Goal: Task Accomplishment & Management: Manage account settings

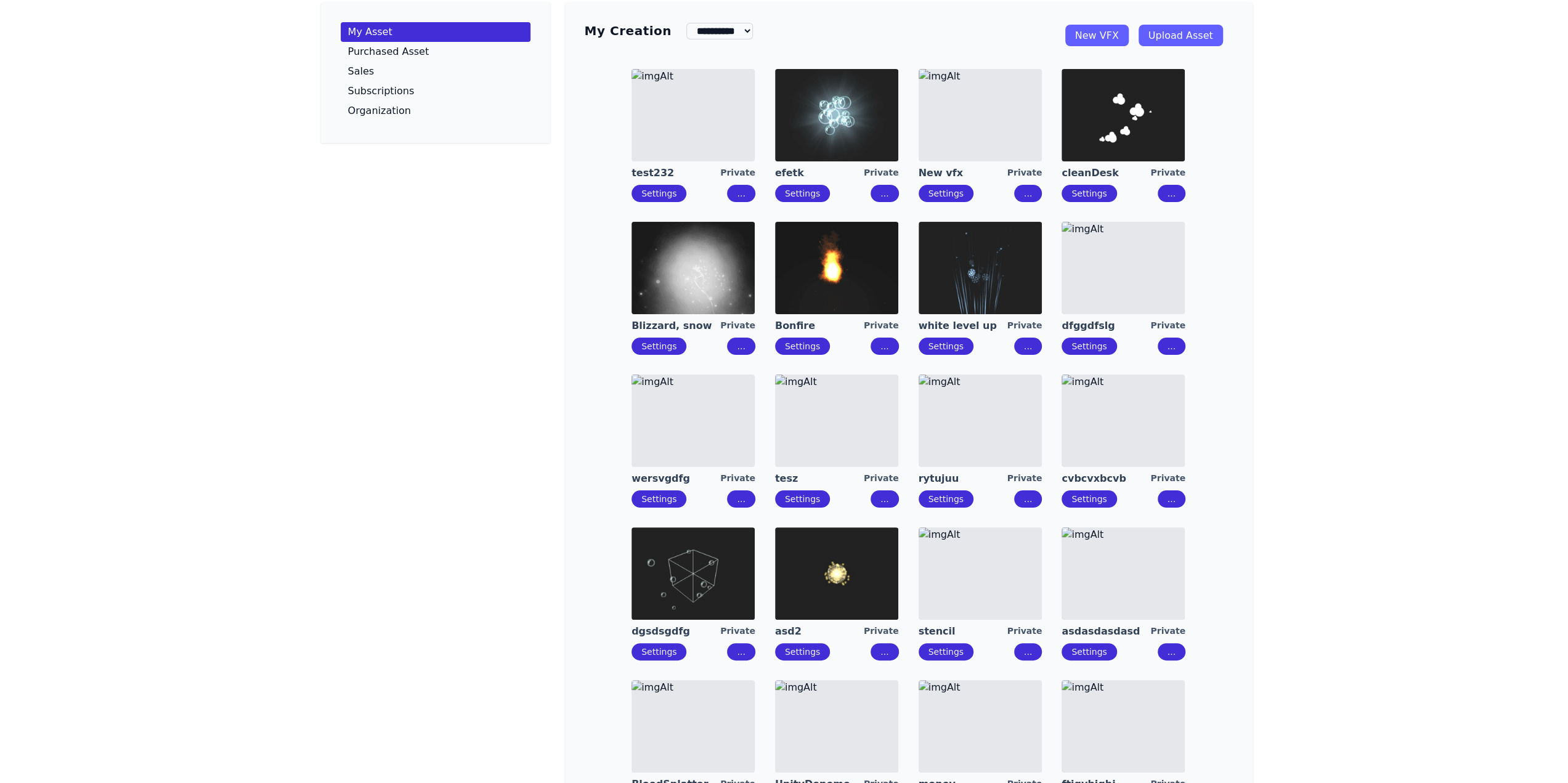
scroll to position [20, 0]
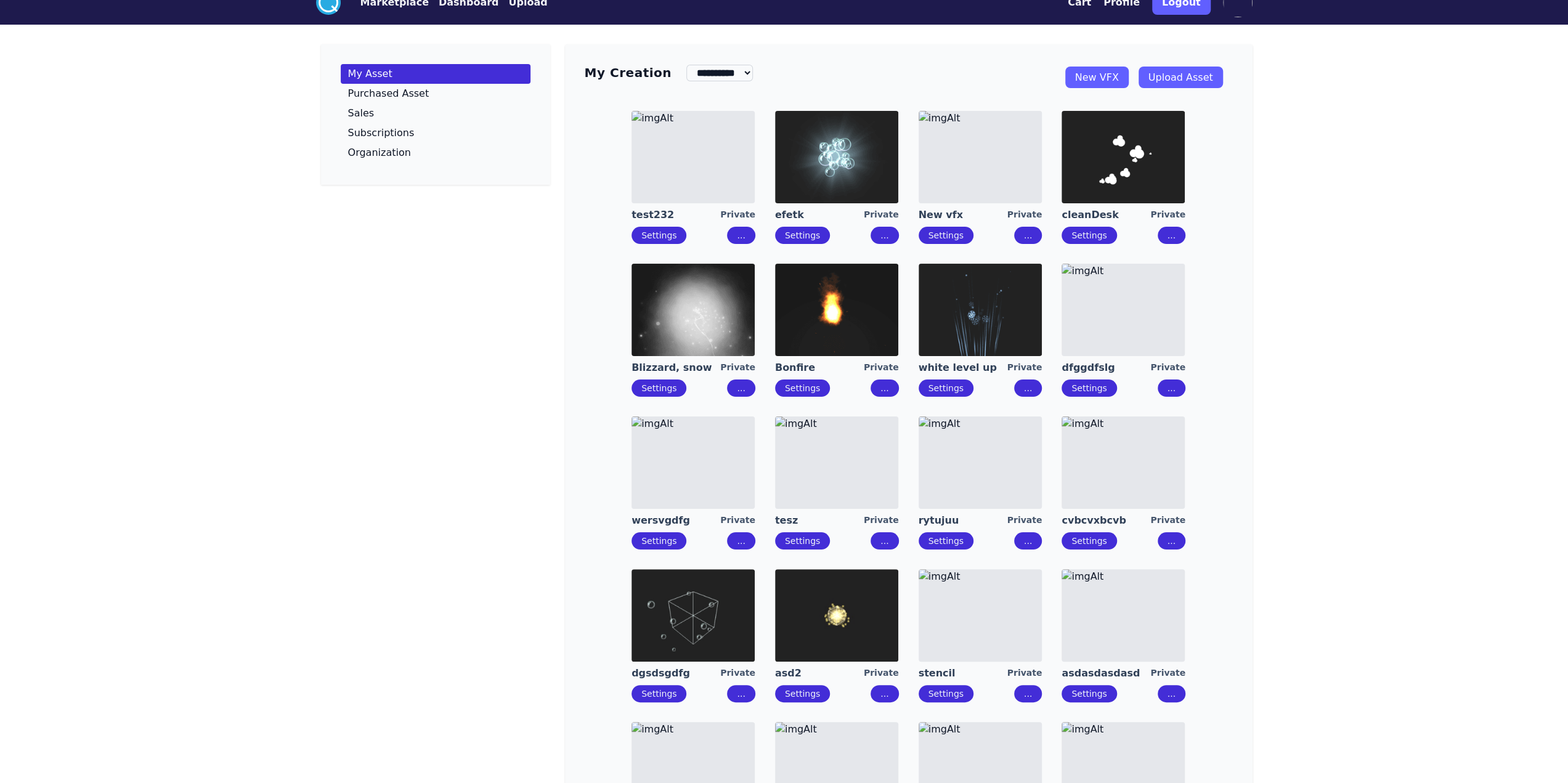
drag, startPoint x: 997, startPoint y: 477, endPoint x: 835, endPoint y: 461, distance: 162.8
drag, startPoint x: 799, startPoint y: 454, endPoint x: 705, endPoint y: 450, distance: 94.1
drag, startPoint x: 704, startPoint y: 450, endPoint x: 1055, endPoint y: 361, distance: 362.1
drag, startPoint x: 981, startPoint y: 335, endPoint x: 931, endPoint y: 335, distance: 50.0
drag, startPoint x: 868, startPoint y: 323, endPoint x: 740, endPoint y: 318, distance: 128.1
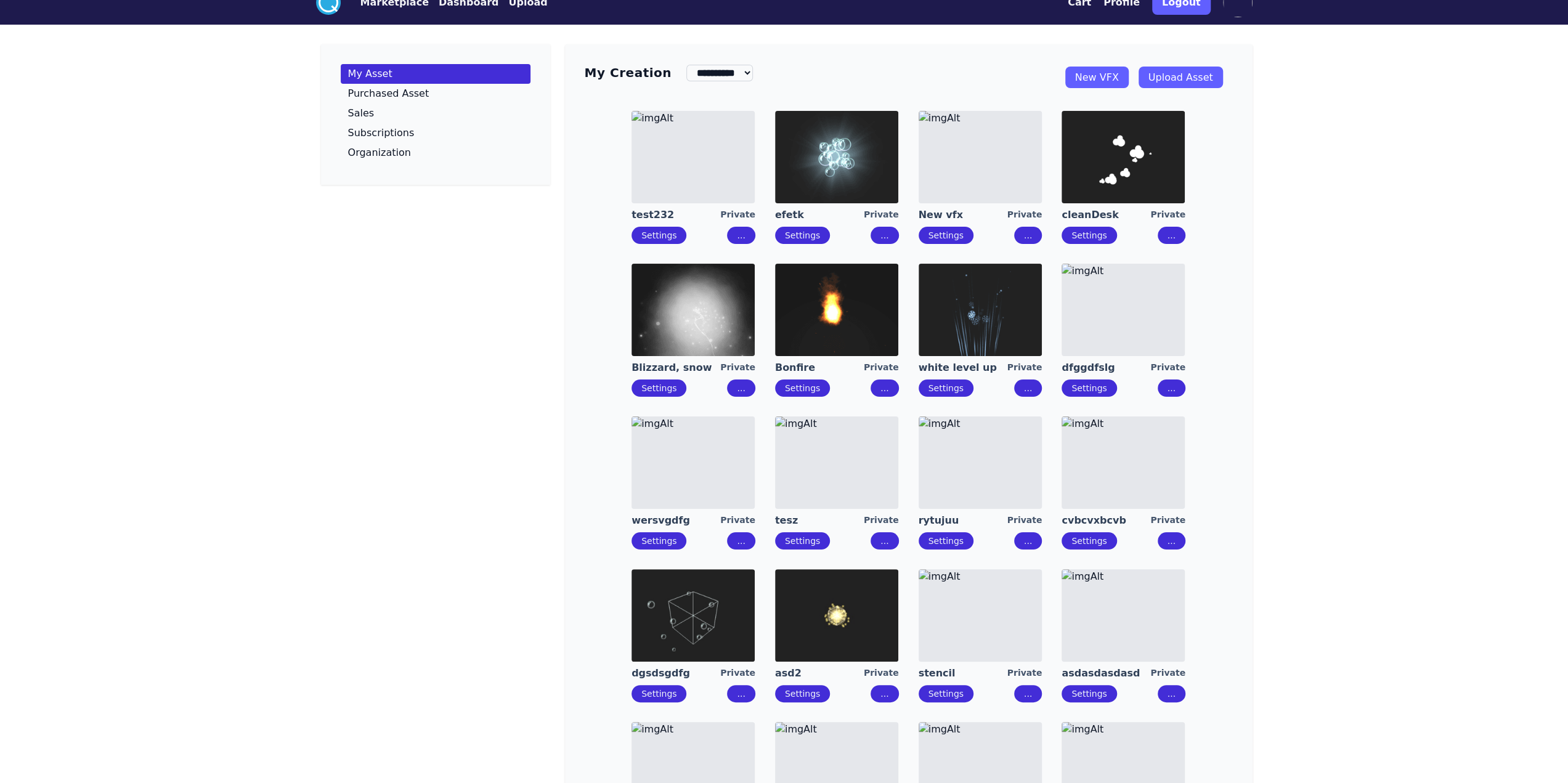
drag, startPoint x: 722, startPoint y: 318, endPoint x: 400, endPoint y: 8, distance: 447.0
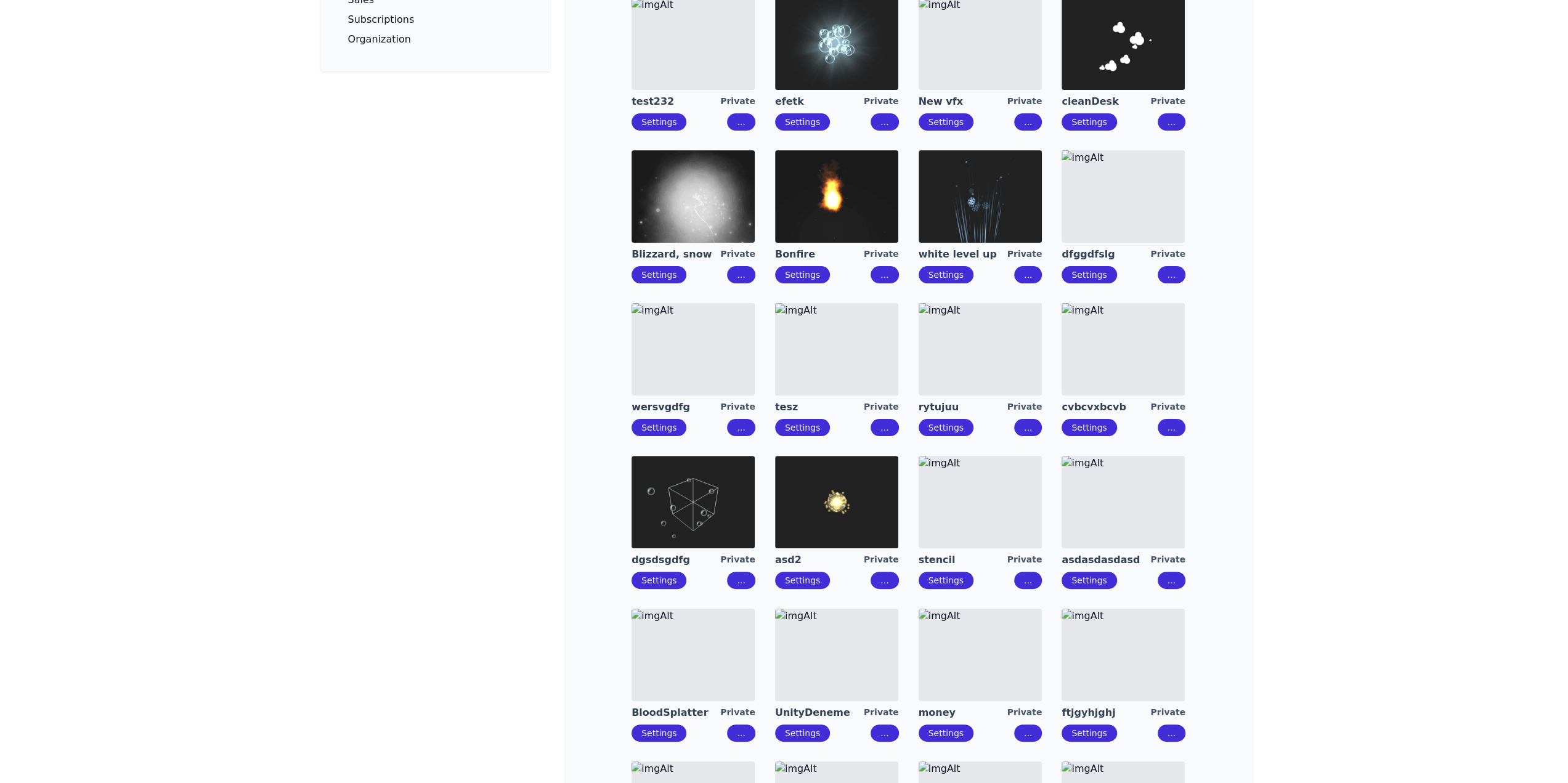
scroll to position [0, 0]
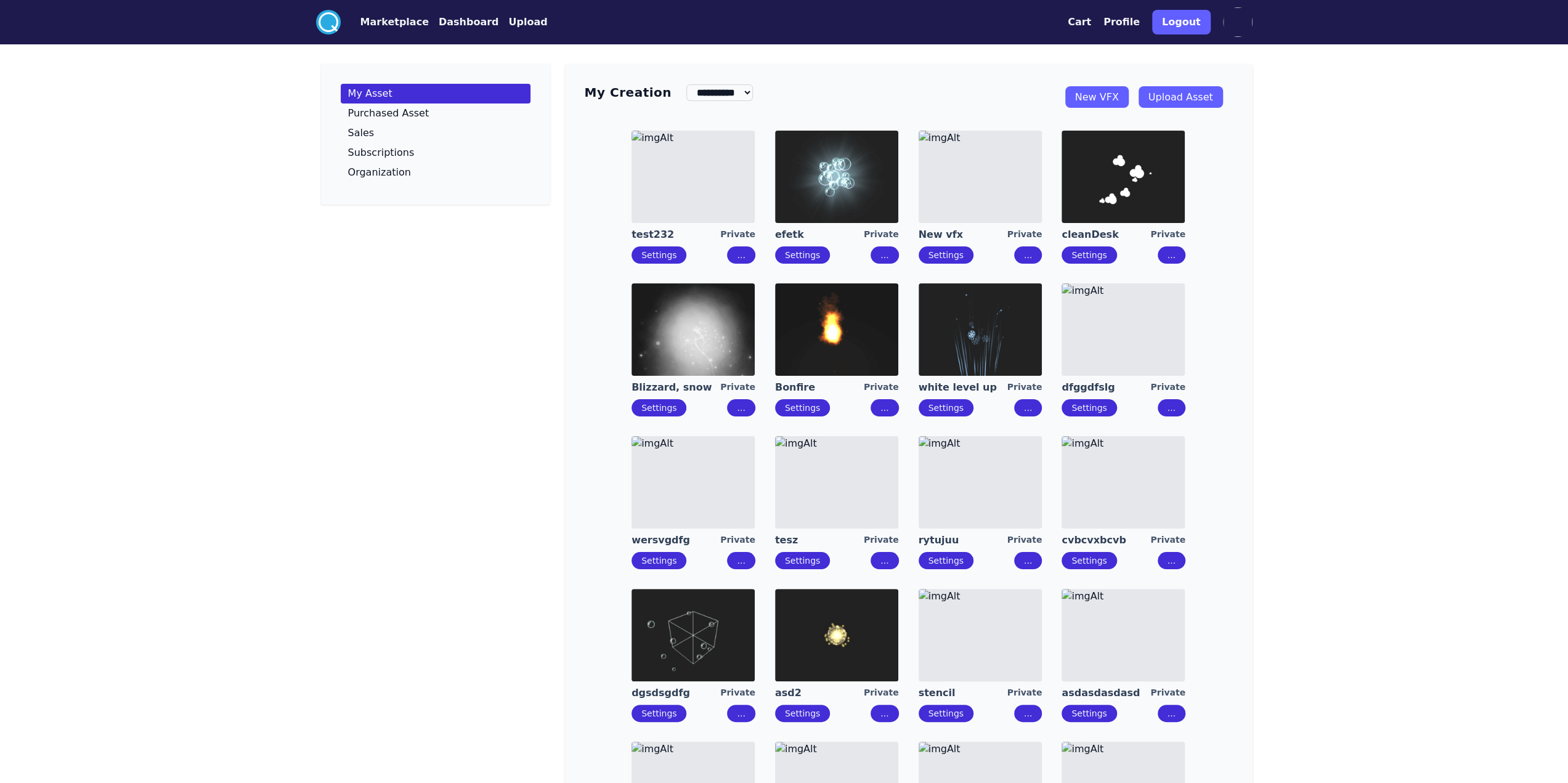
click at [976, 182] on img at bounding box center [980, 177] width 123 height 93
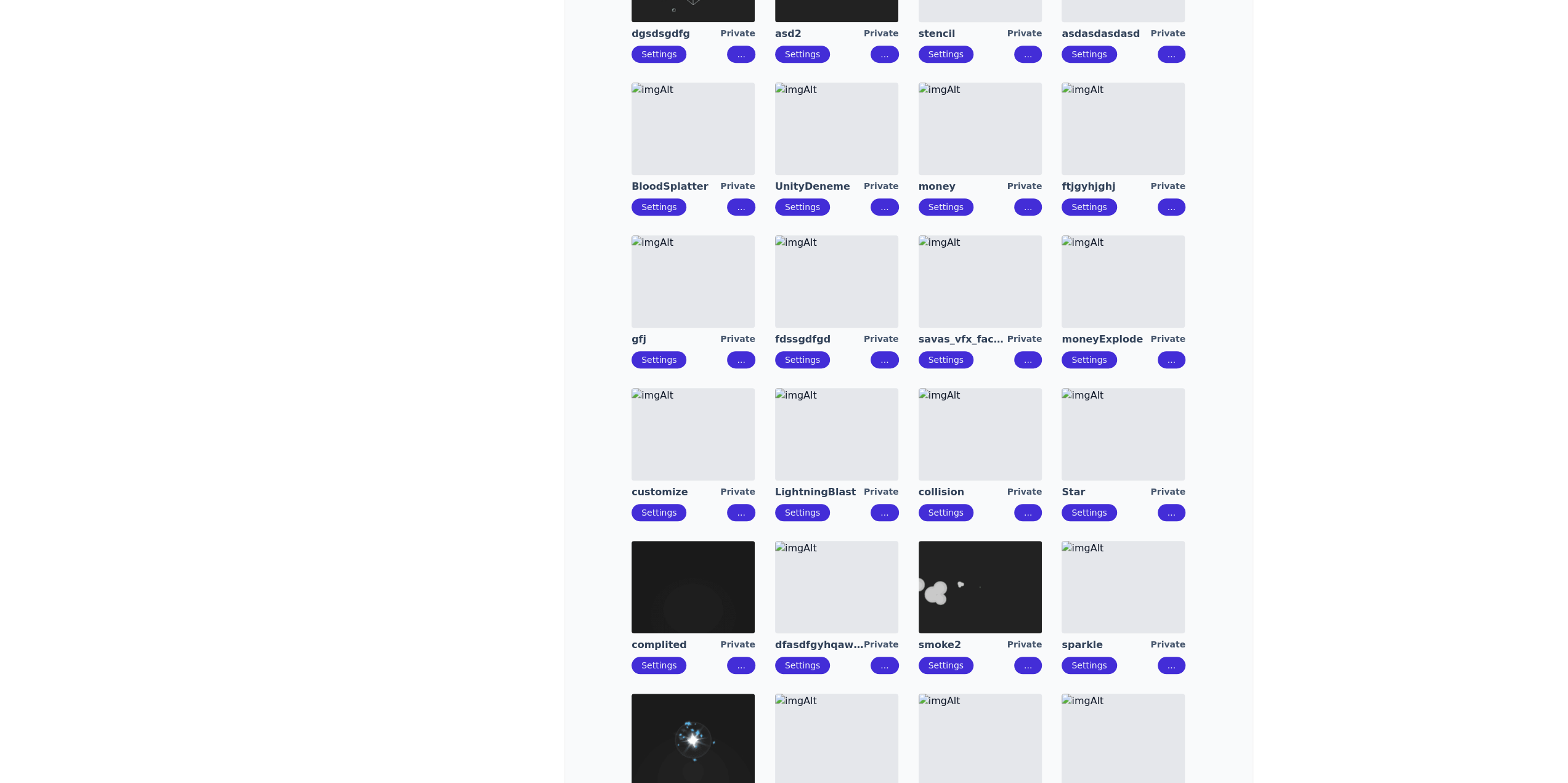
scroll to position [740, 0]
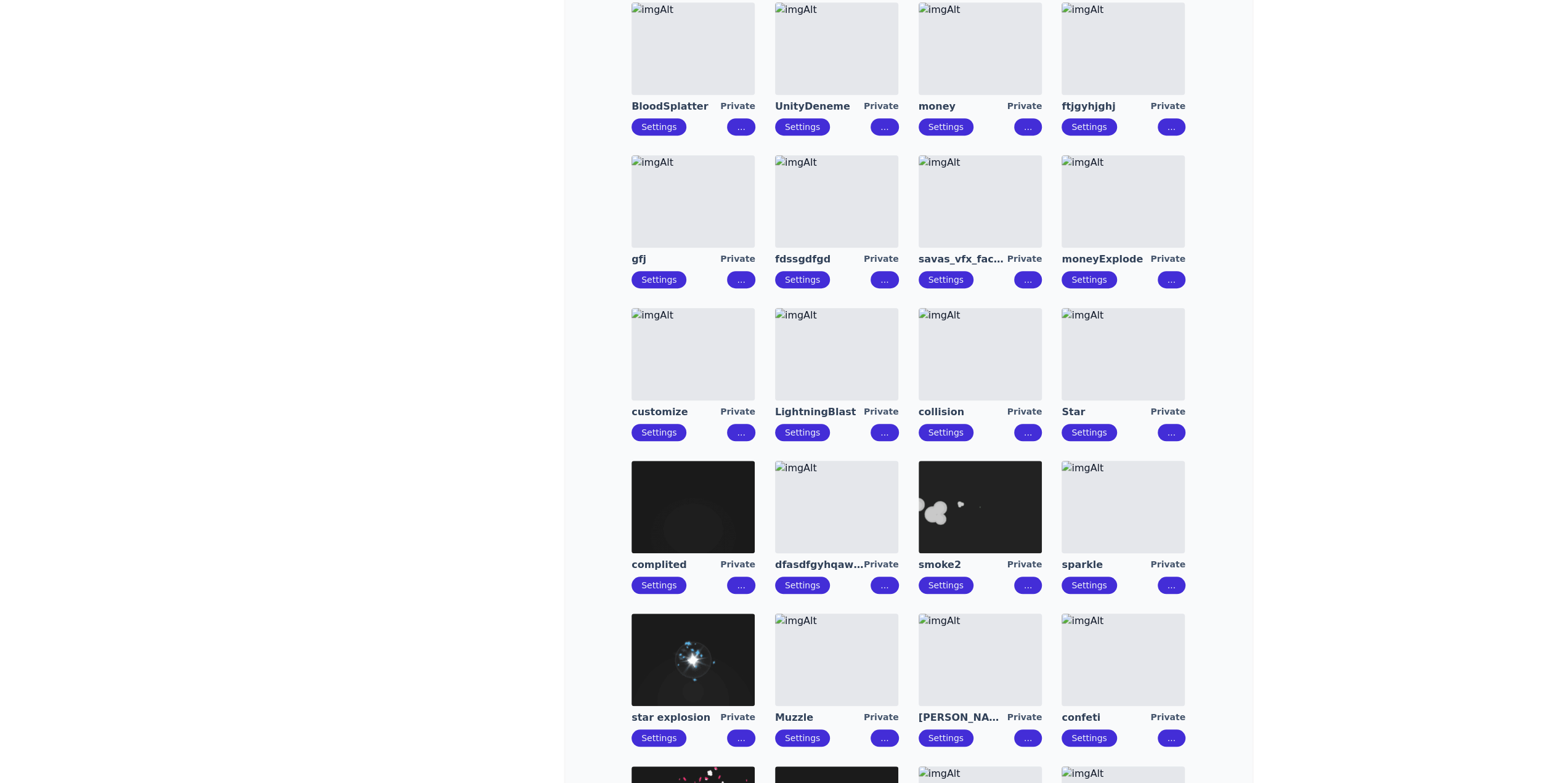
click at [1280, 512] on div "**********" at bounding box center [784, 462] width 1568 height 2404
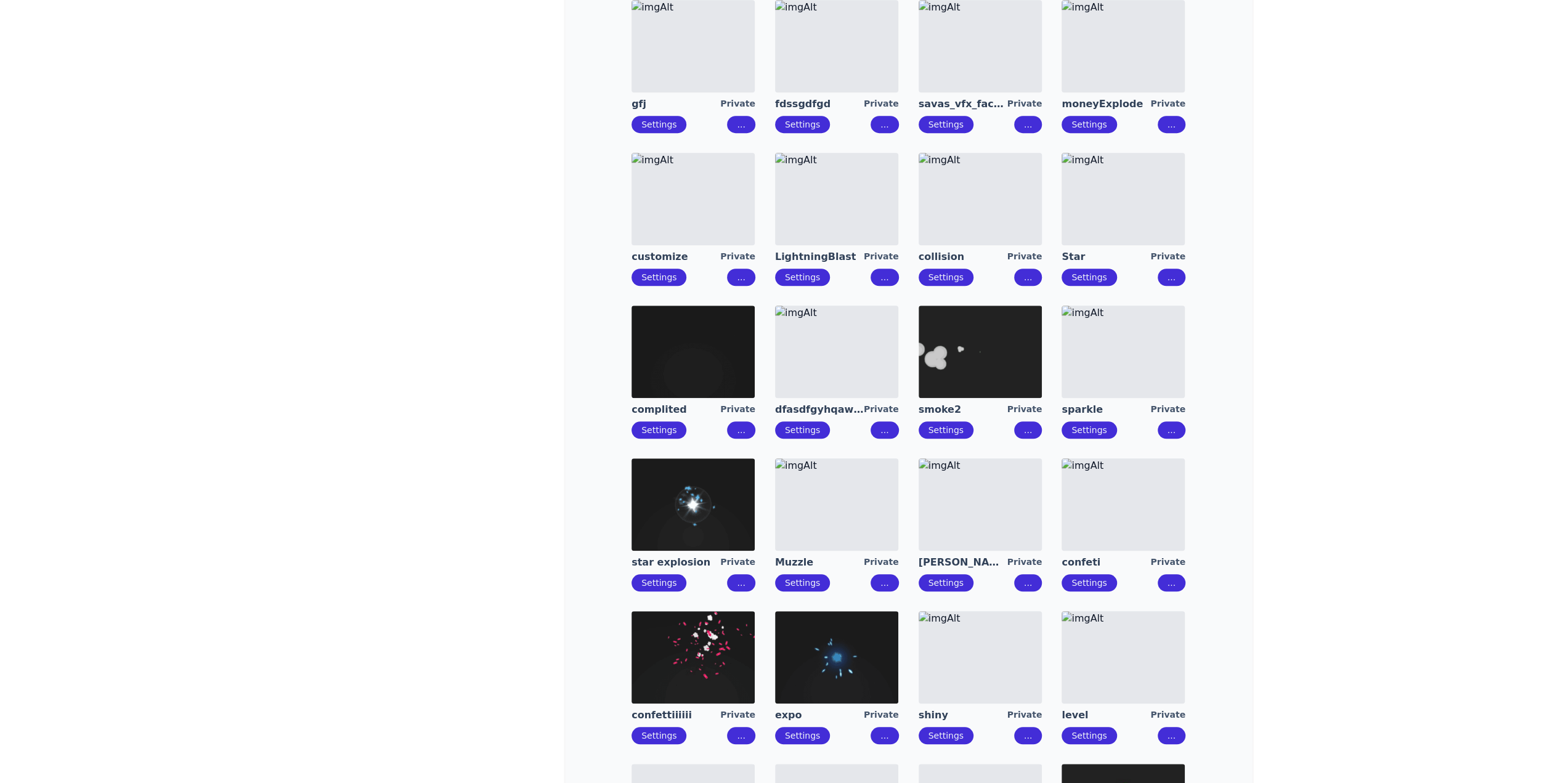
scroll to position [986, 0]
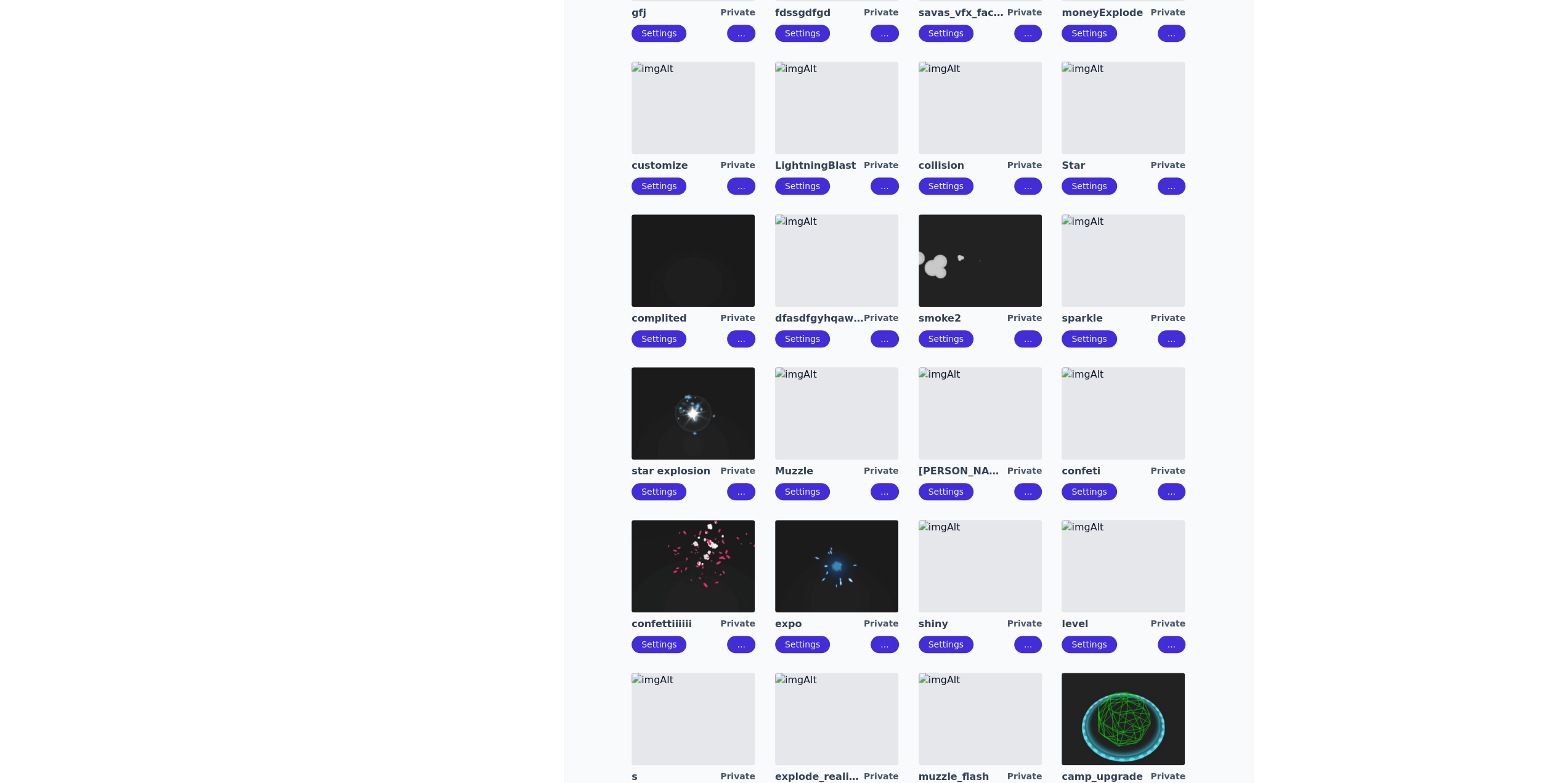
click at [1310, 469] on div "**********" at bounding box center [784, 216] width 1568 height 2404
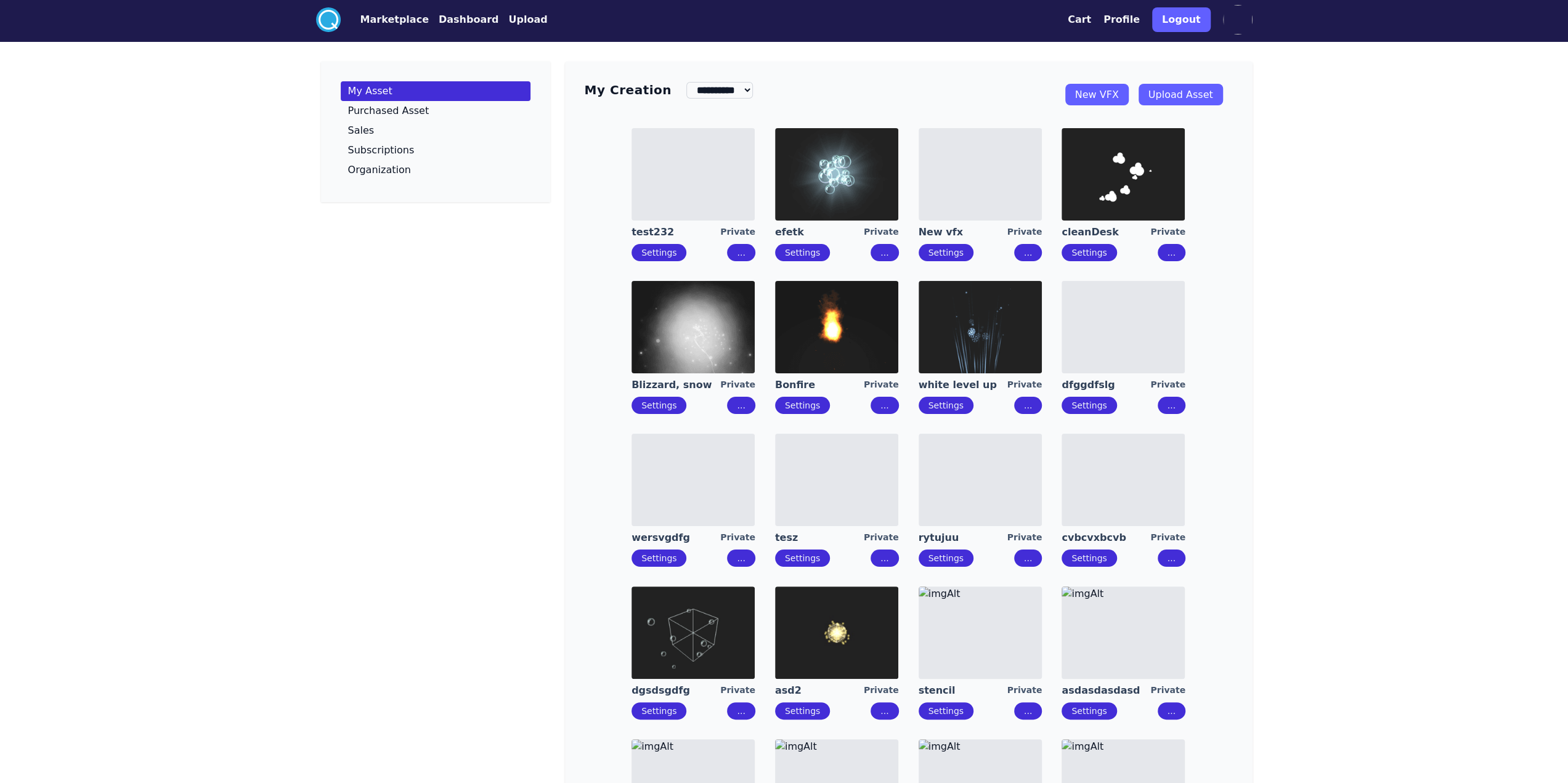
scroll to position [0, 0]
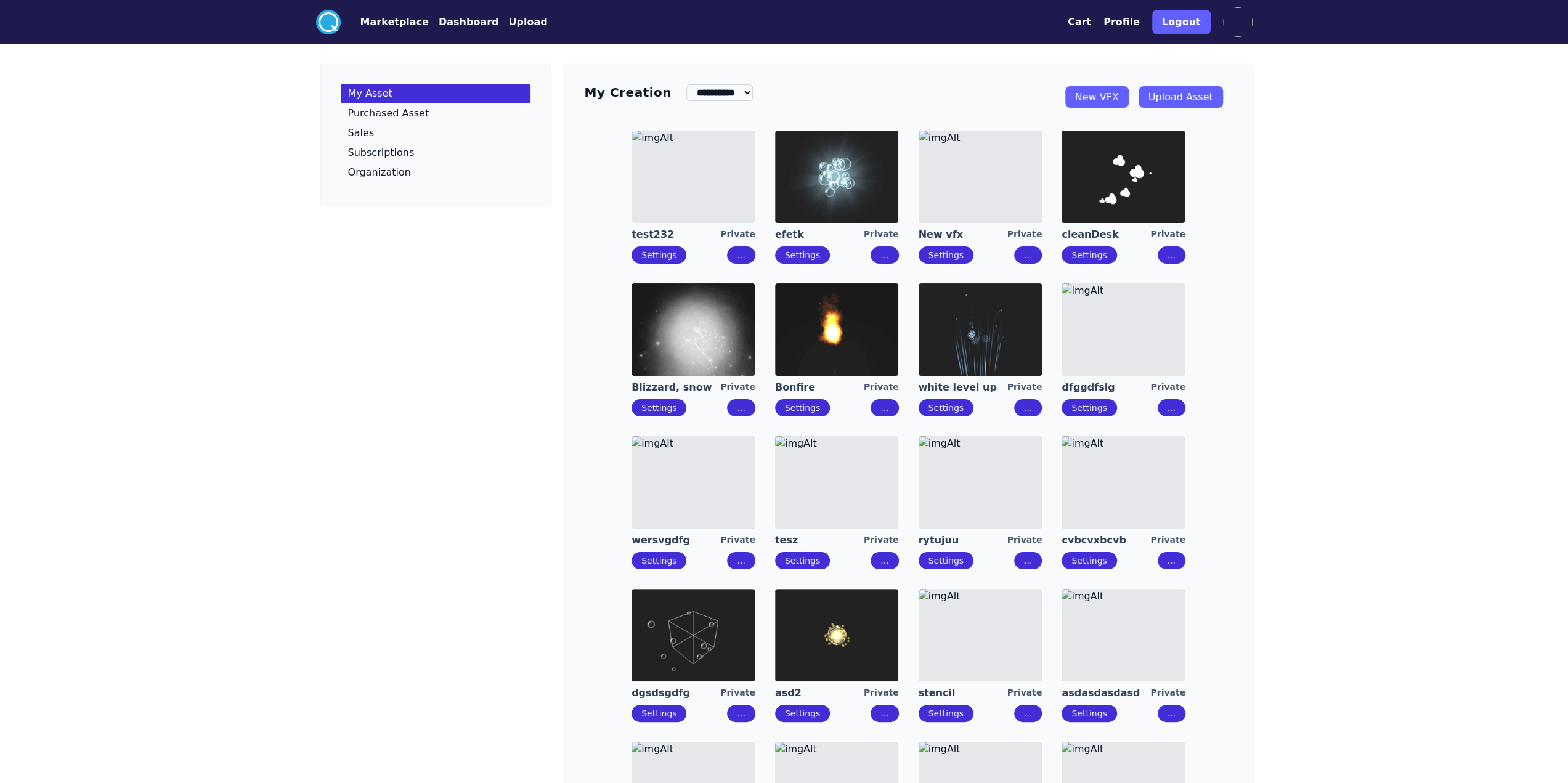
drag, startPoint x: 813, startPoint y: 487, endPoint x: 946, endPoint y: 482, distance: 133.1
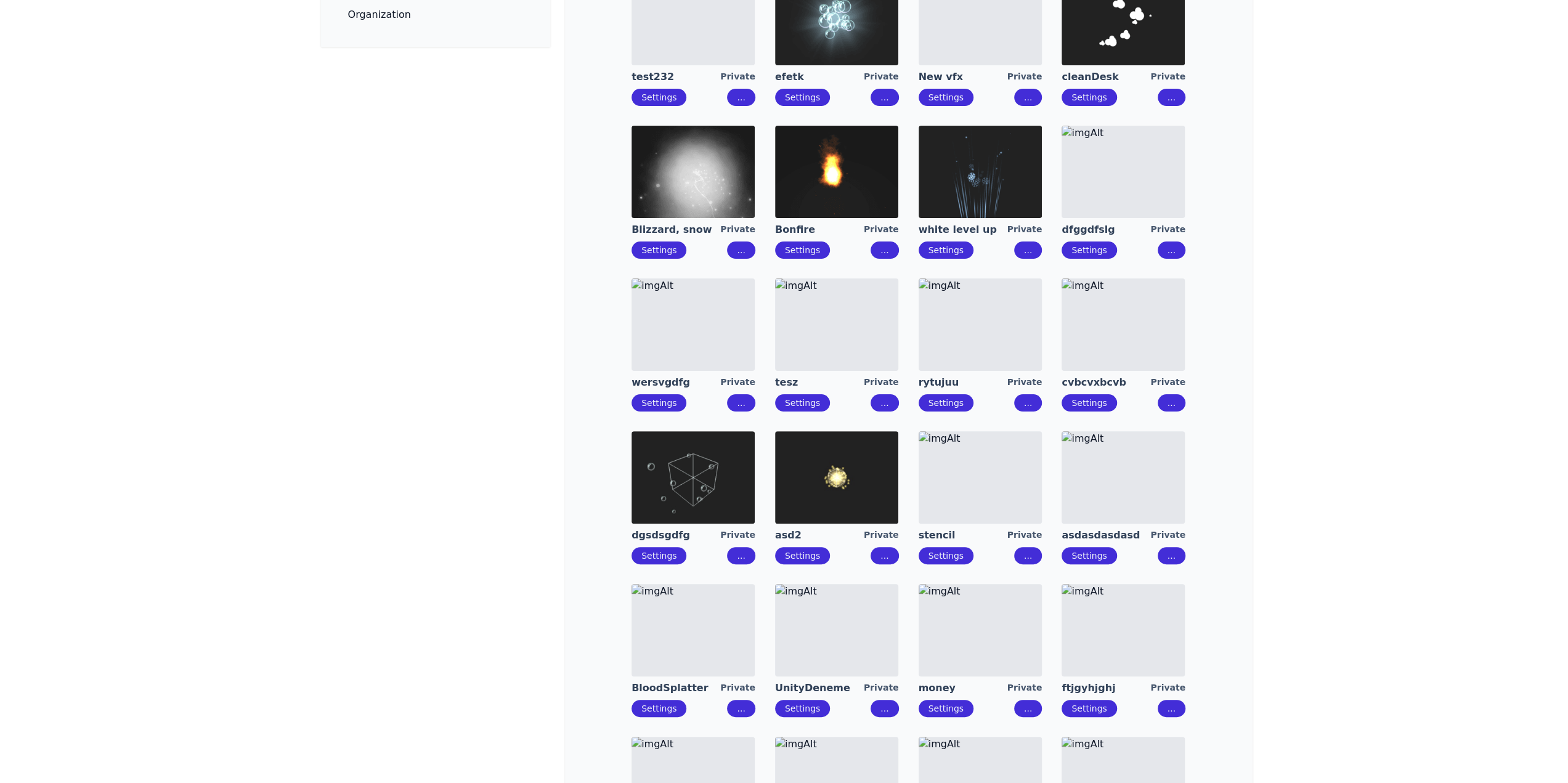
scroll to position [308, 0]
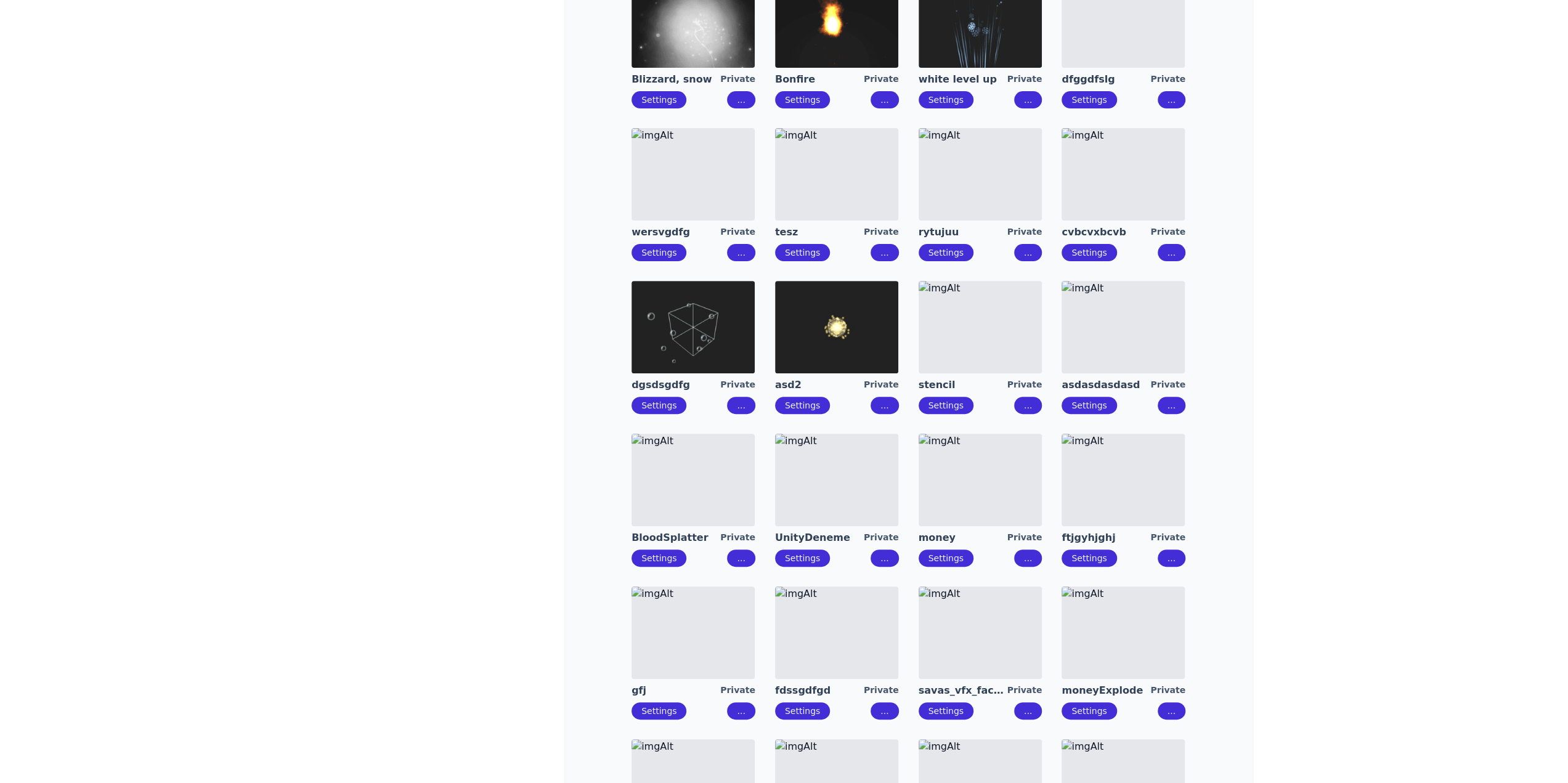
drag, startPoint x: 851, startPoint y: 507, endPoint x: 873, endPoint y: 507, distance: 22.0
drag, startPoint x: 971, startPoint y: 503, endPoint x: 1098, endPoint y: 496, distance: 127.2
drag, startPoint x: 1115, startPoint y: 491, endPoint x: 1104, endPoint y: 586, distance: 95.6
drag, startPoint x: 1115, startPoint y: 636, endPoint x: 1098, endPoint y: 636, distance: 17.0
drag, startPoint x: 1003, startPoint y: 638, endPoint x: 899, endPoint y: 638, distance: 104.0
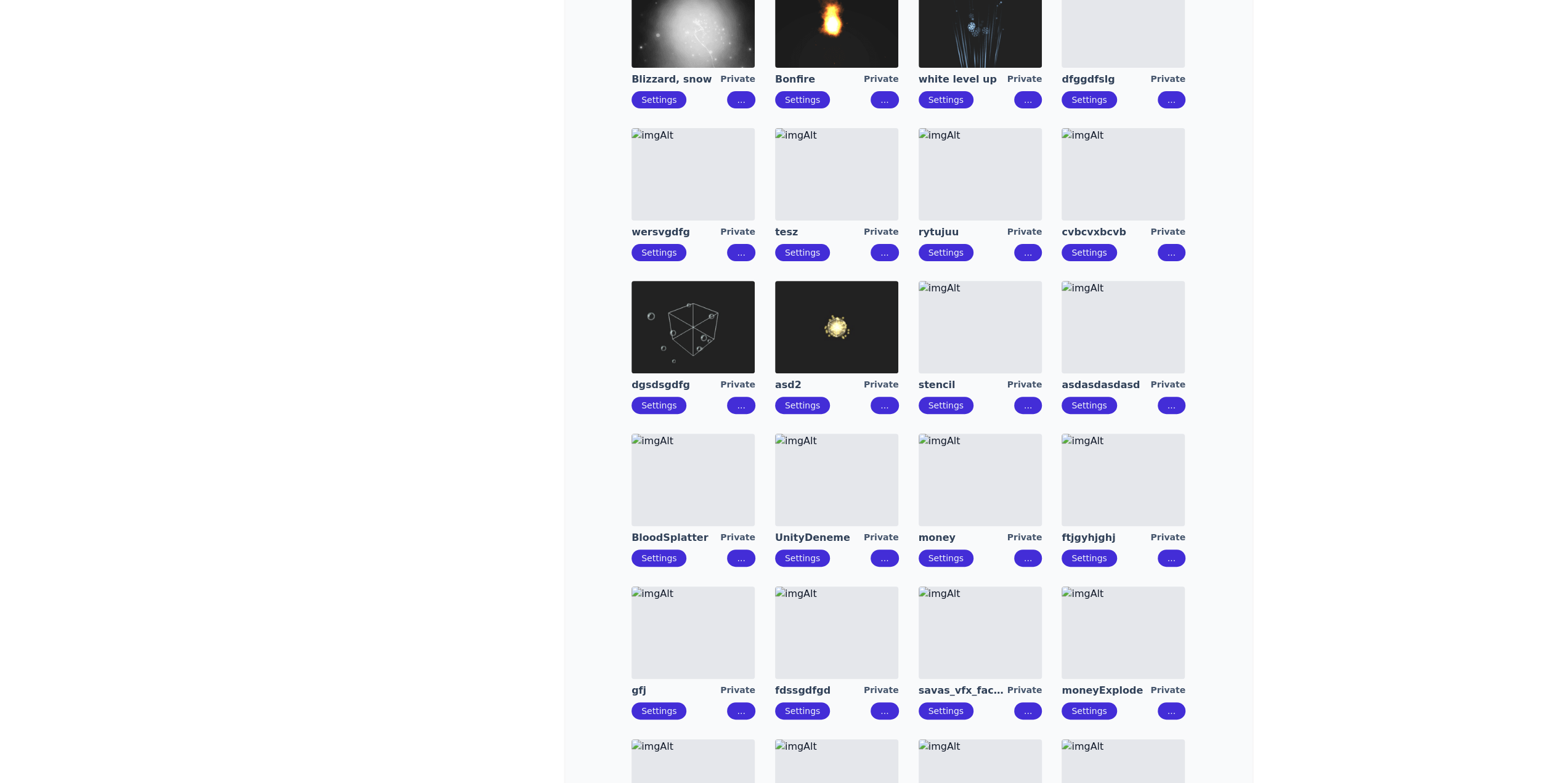
drag, startPoint x: 881, startPoint y: 639, endPoint x: 689, endPoint y: 639, distance: 192.0
drag, startPoint x: 677, startPoint y: 641, endPoint x: 500, endPoint y: 323, distance: 363.9
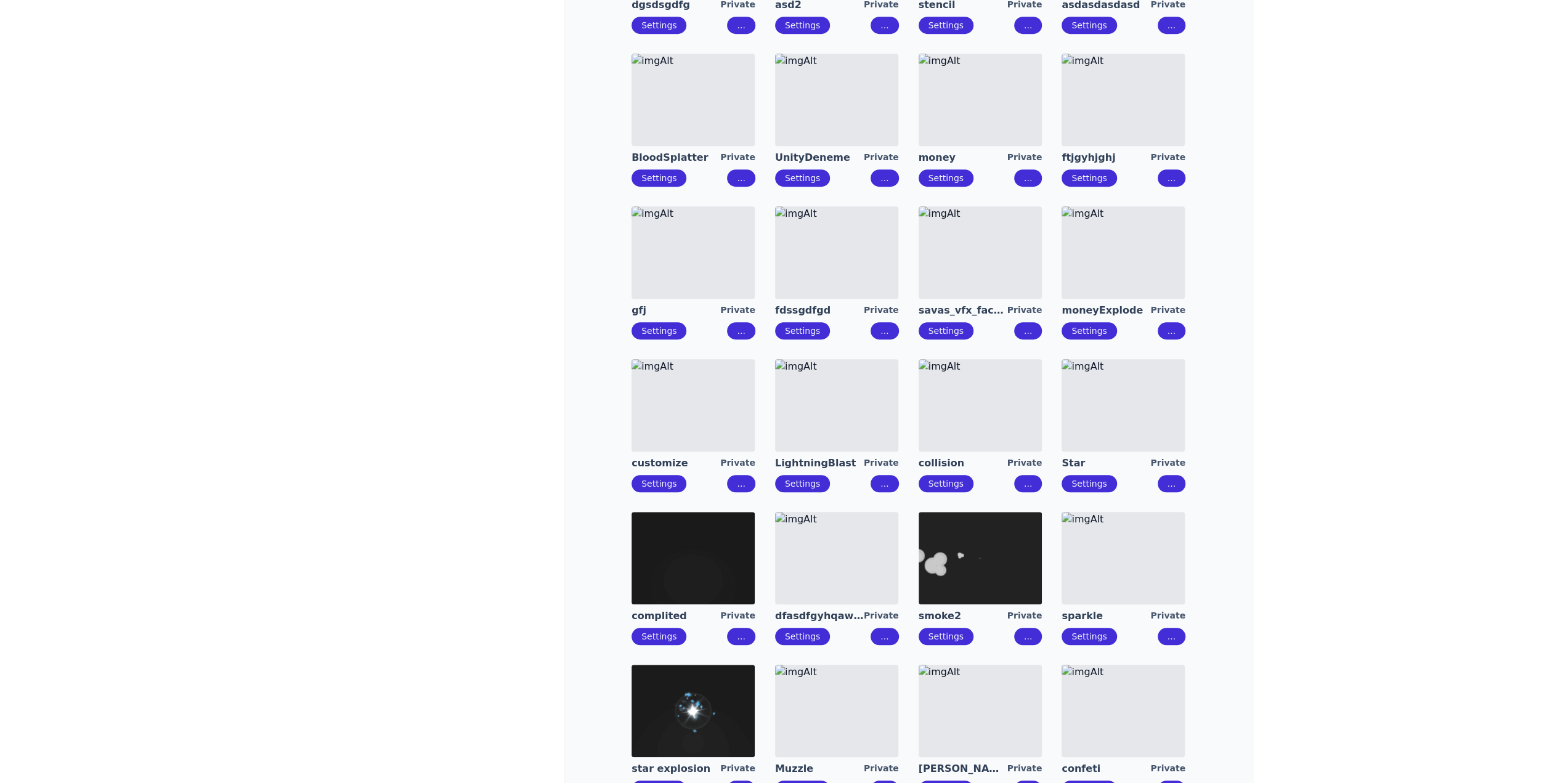
scroll to position [924, 0]
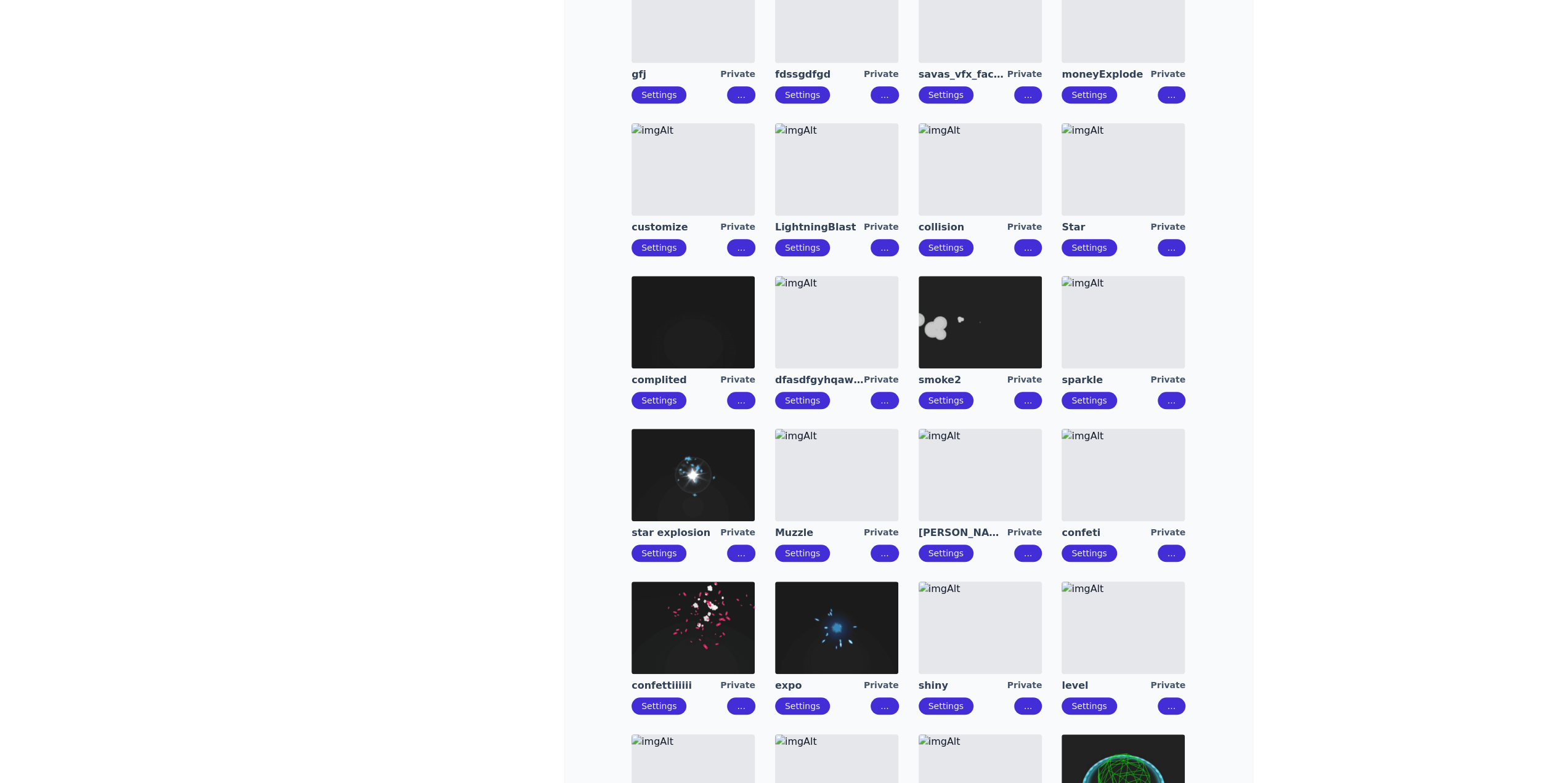
click at [1391, 430] on div "**********" at bounding box center [784, 278] width 1568 height 2404
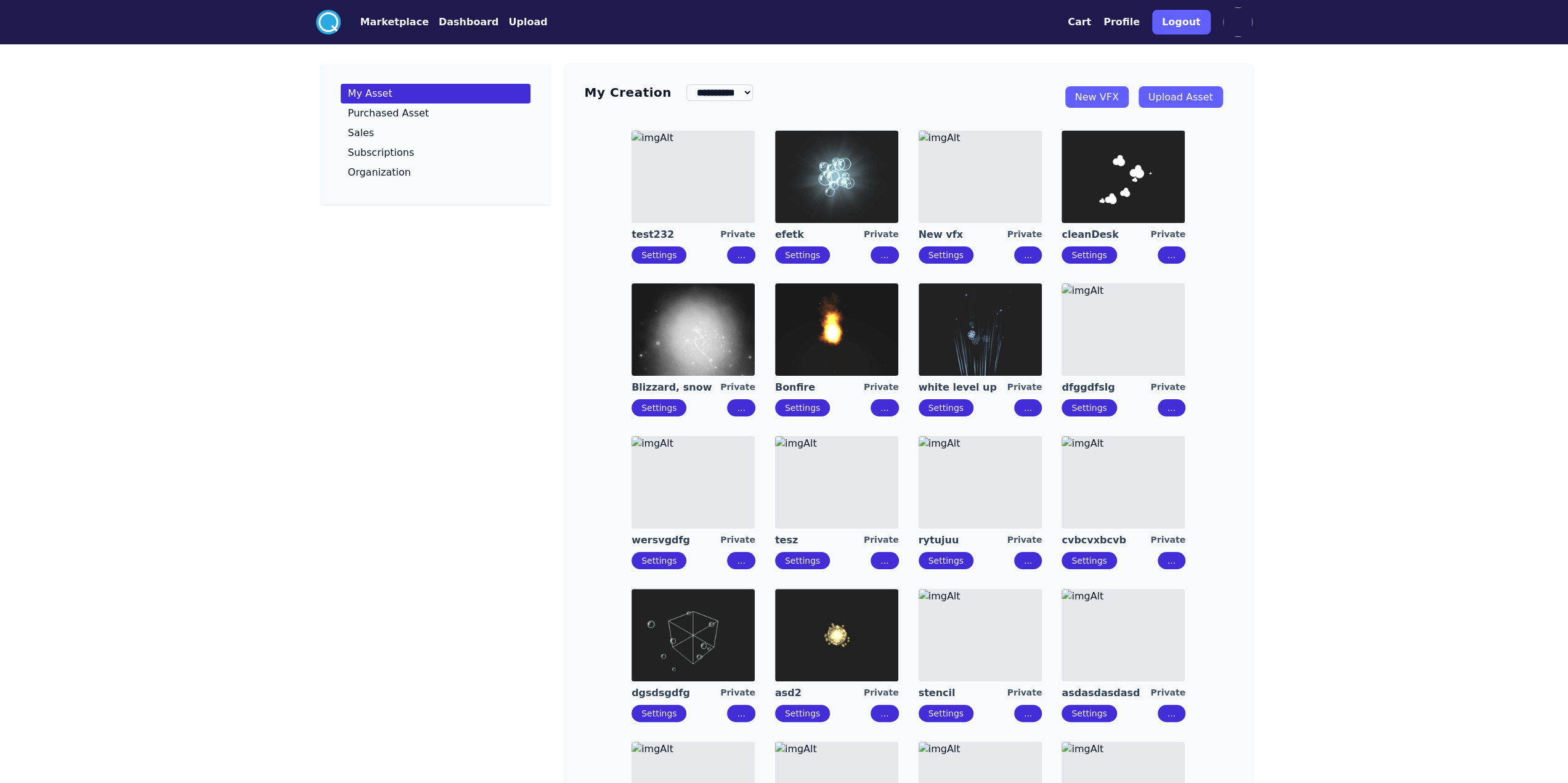
scroll to position [610, 0]
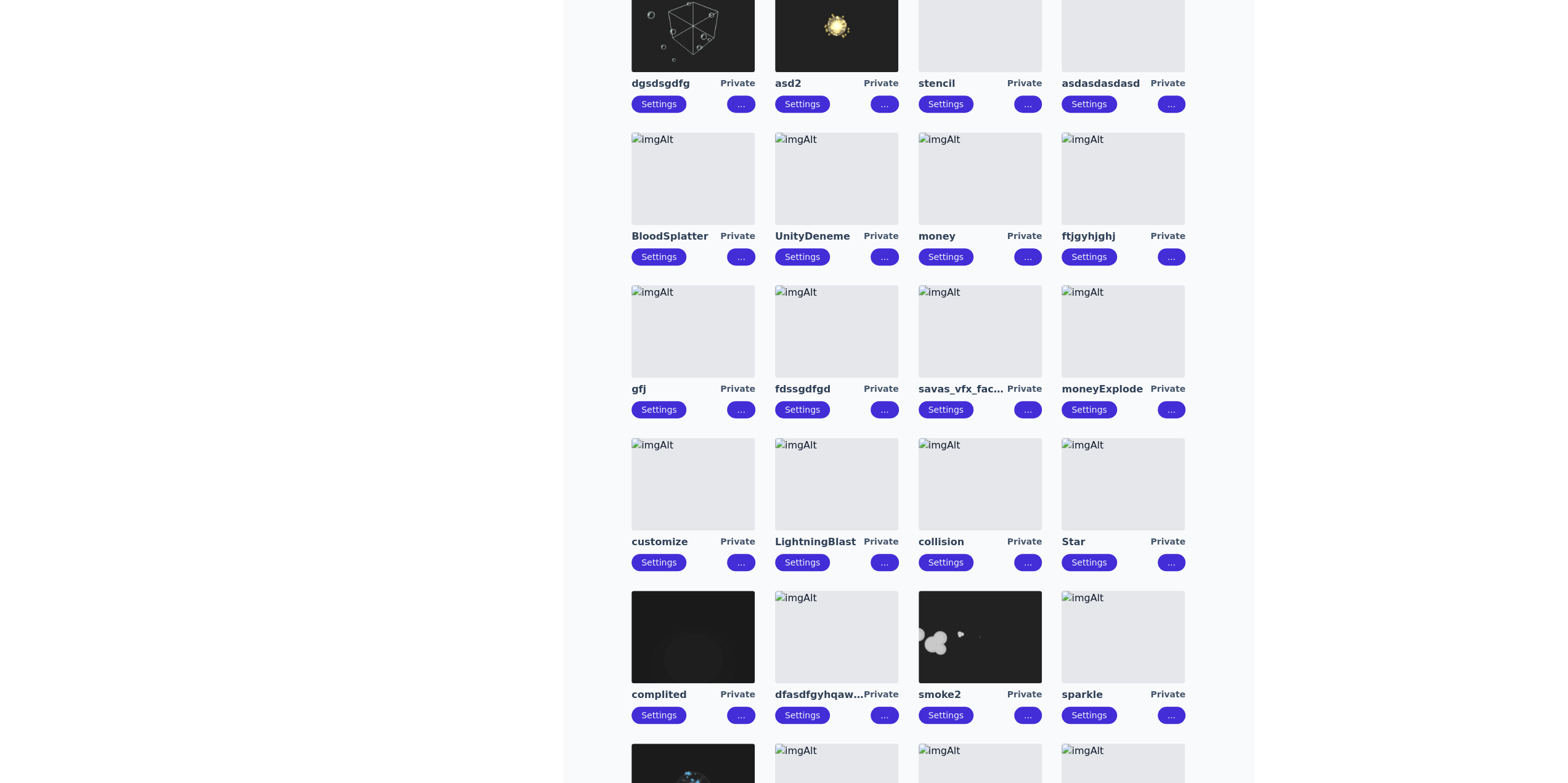
click at [993, 338] on img at bounding box center [980, 331] width 123 height 93
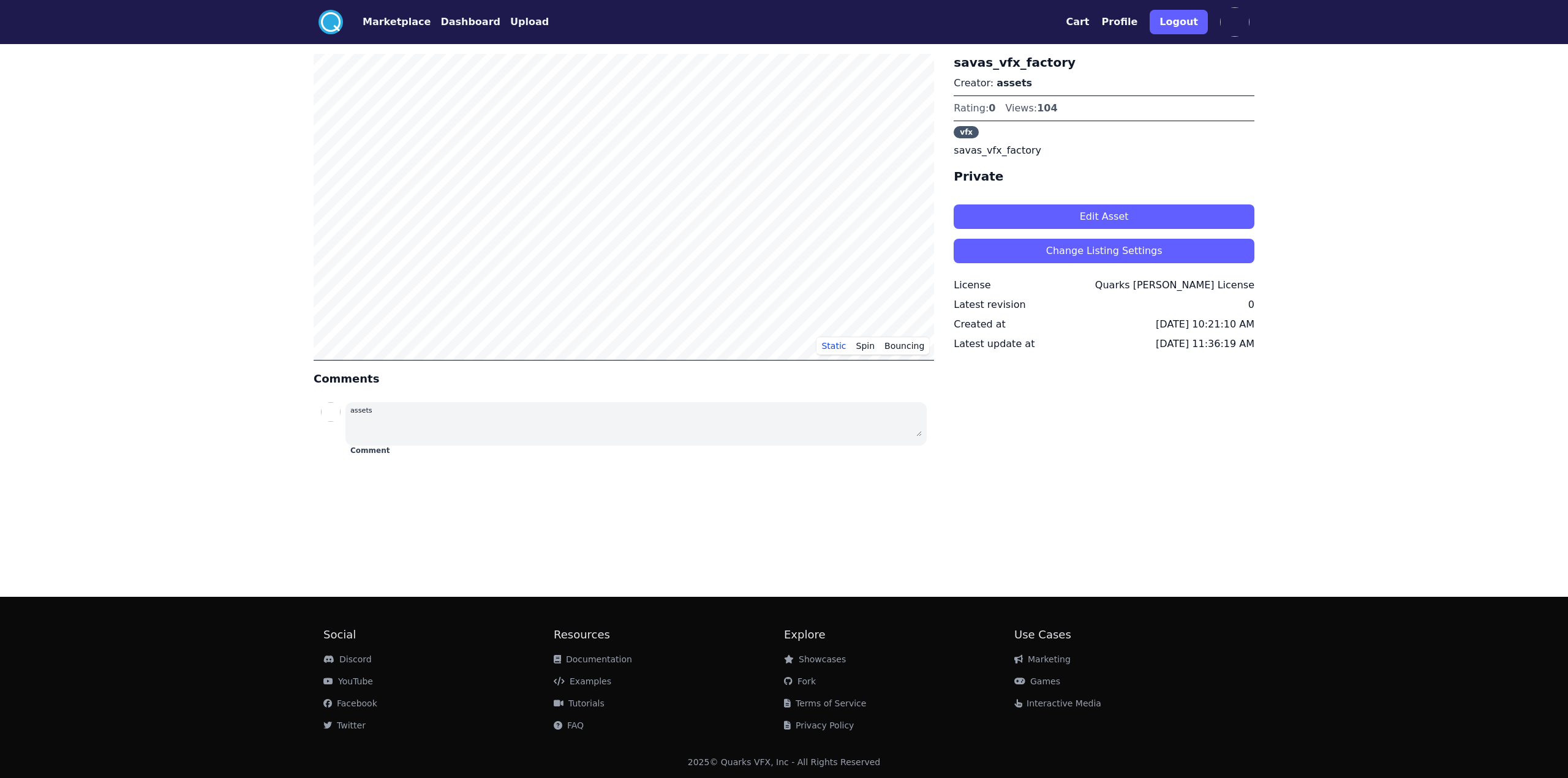
click at [1101, 218] on button "Edit Asset" at bounding box center [1104, 217] width 301 height 25
